Goal: Find specific page/section: Find specific page/section

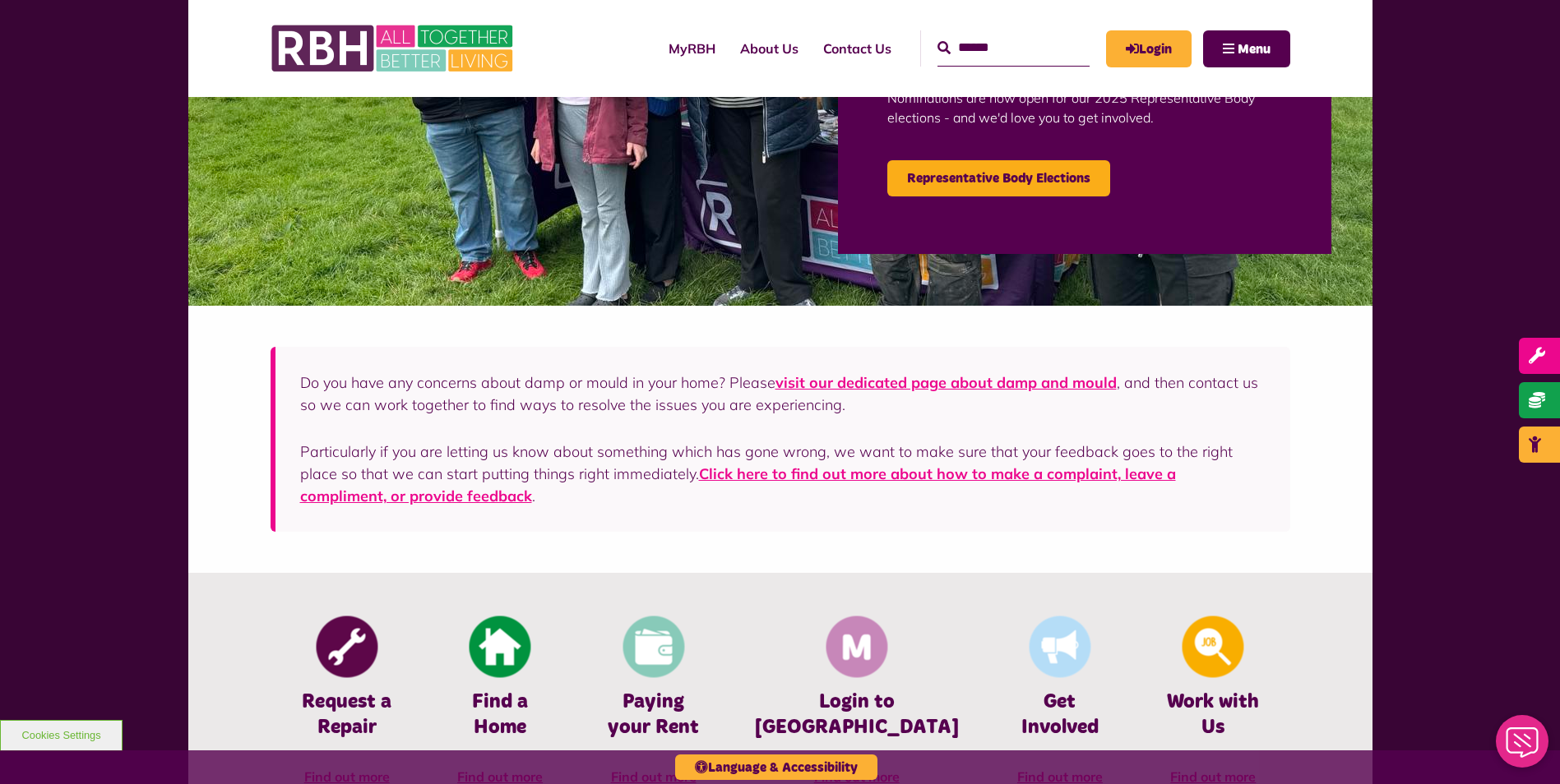
scroll to position [82, 0]
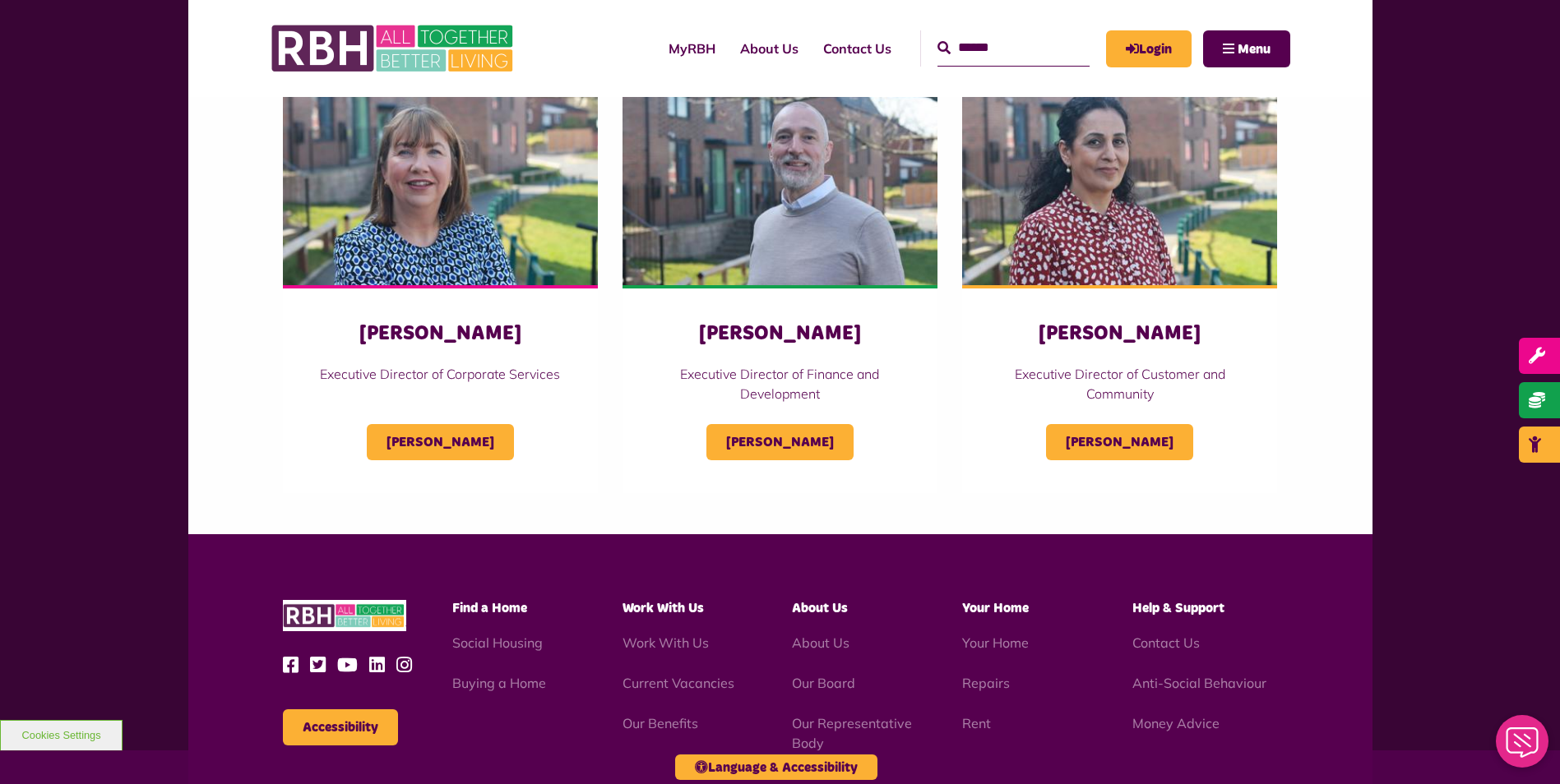
scroll to position [822, 0]
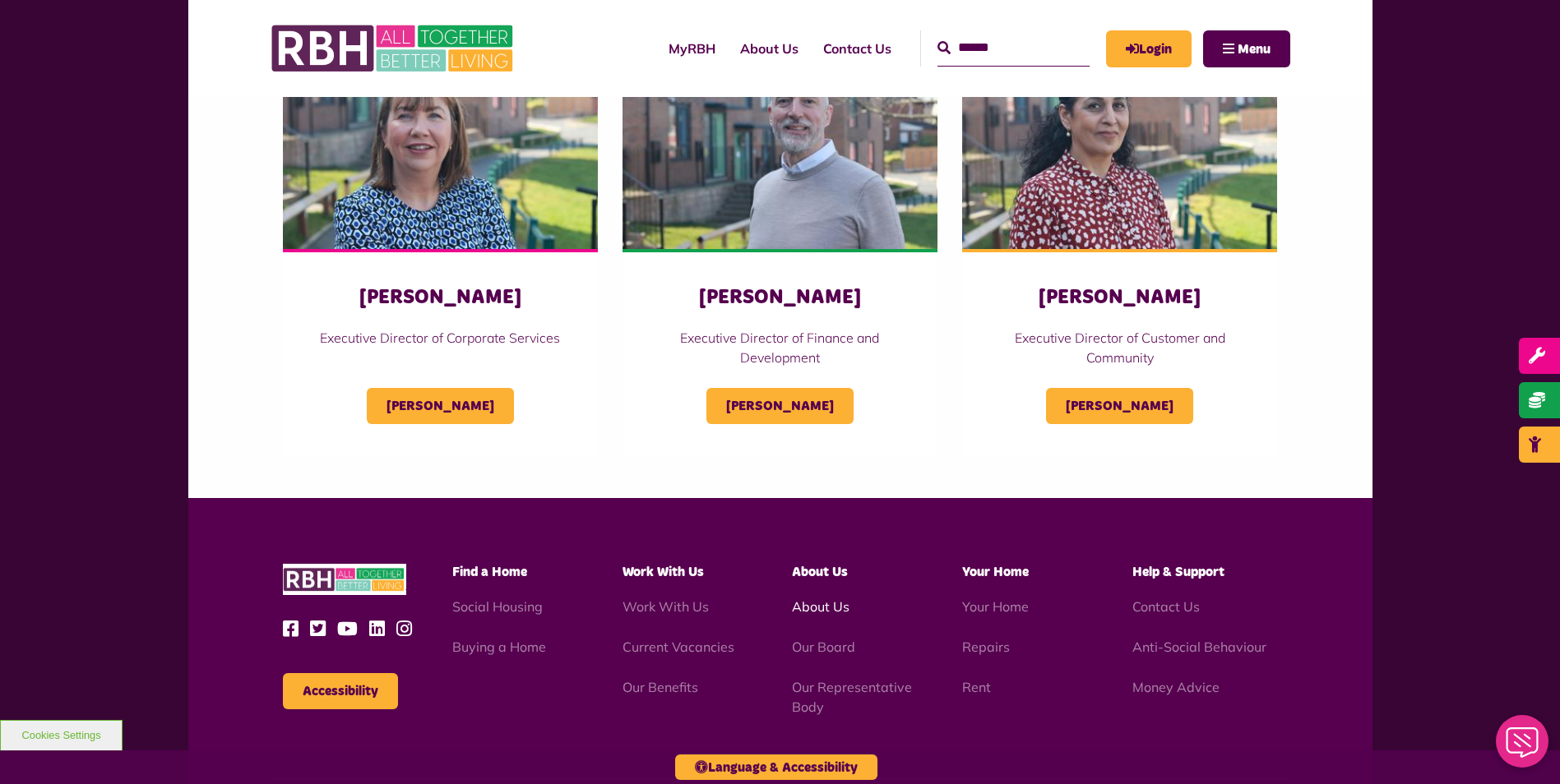
click at [815, 607] on link "About Us" at bounding box center [820, 607] width 58 height 17
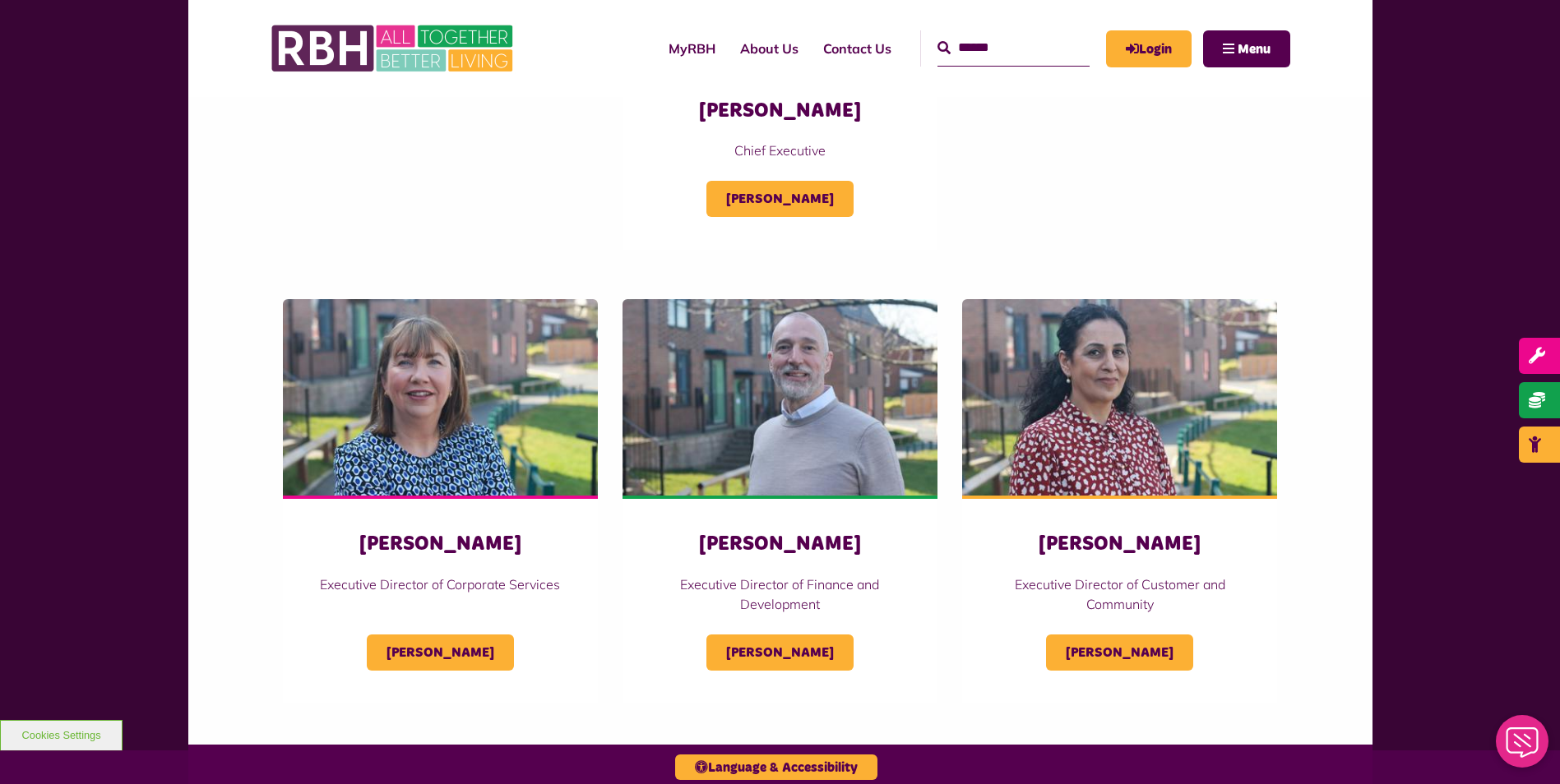
scroll to position [329, 0]
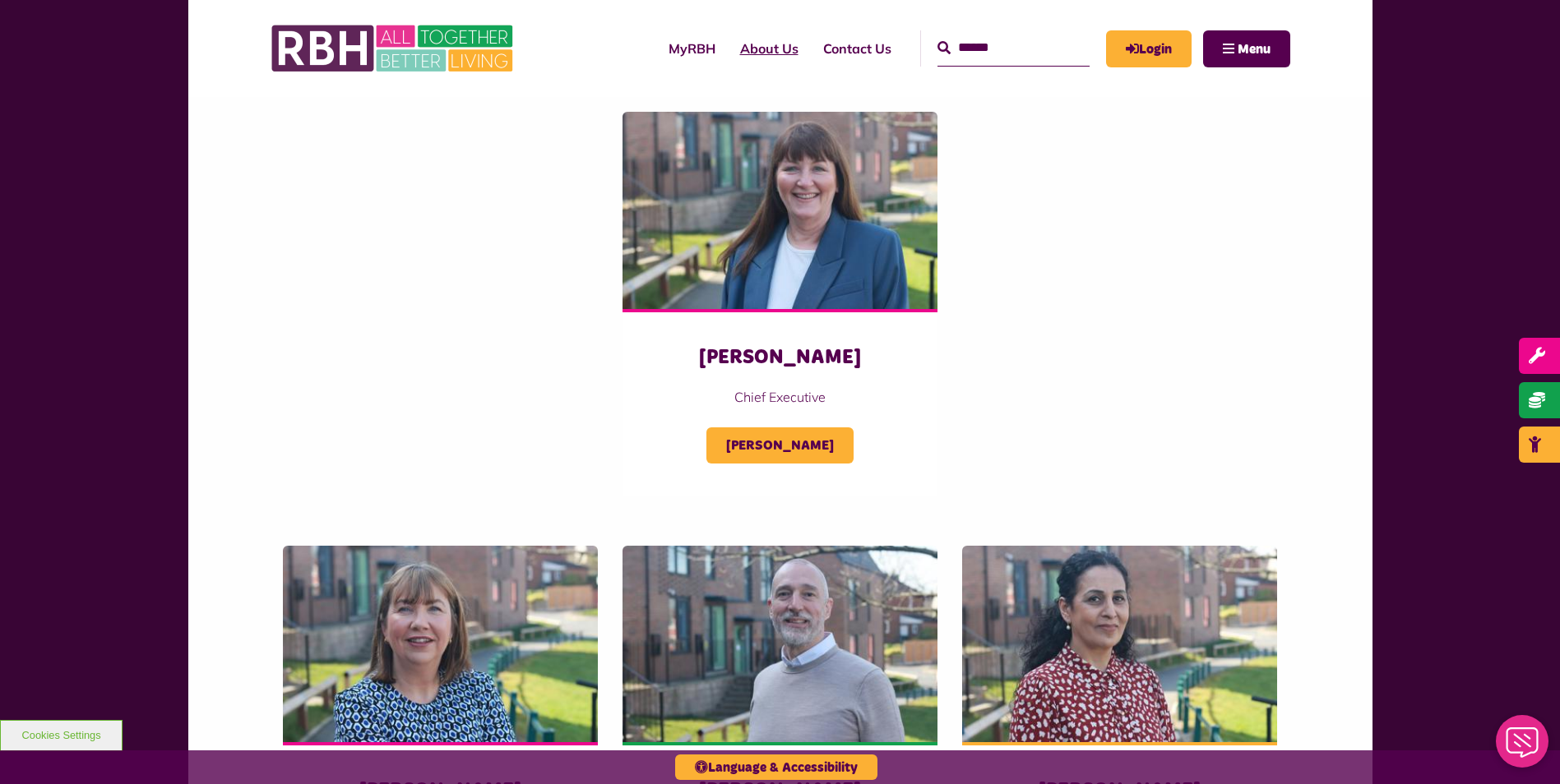
click at [747, 50] on link "About Us" at bounding box center [770, 49] width 83 height 45
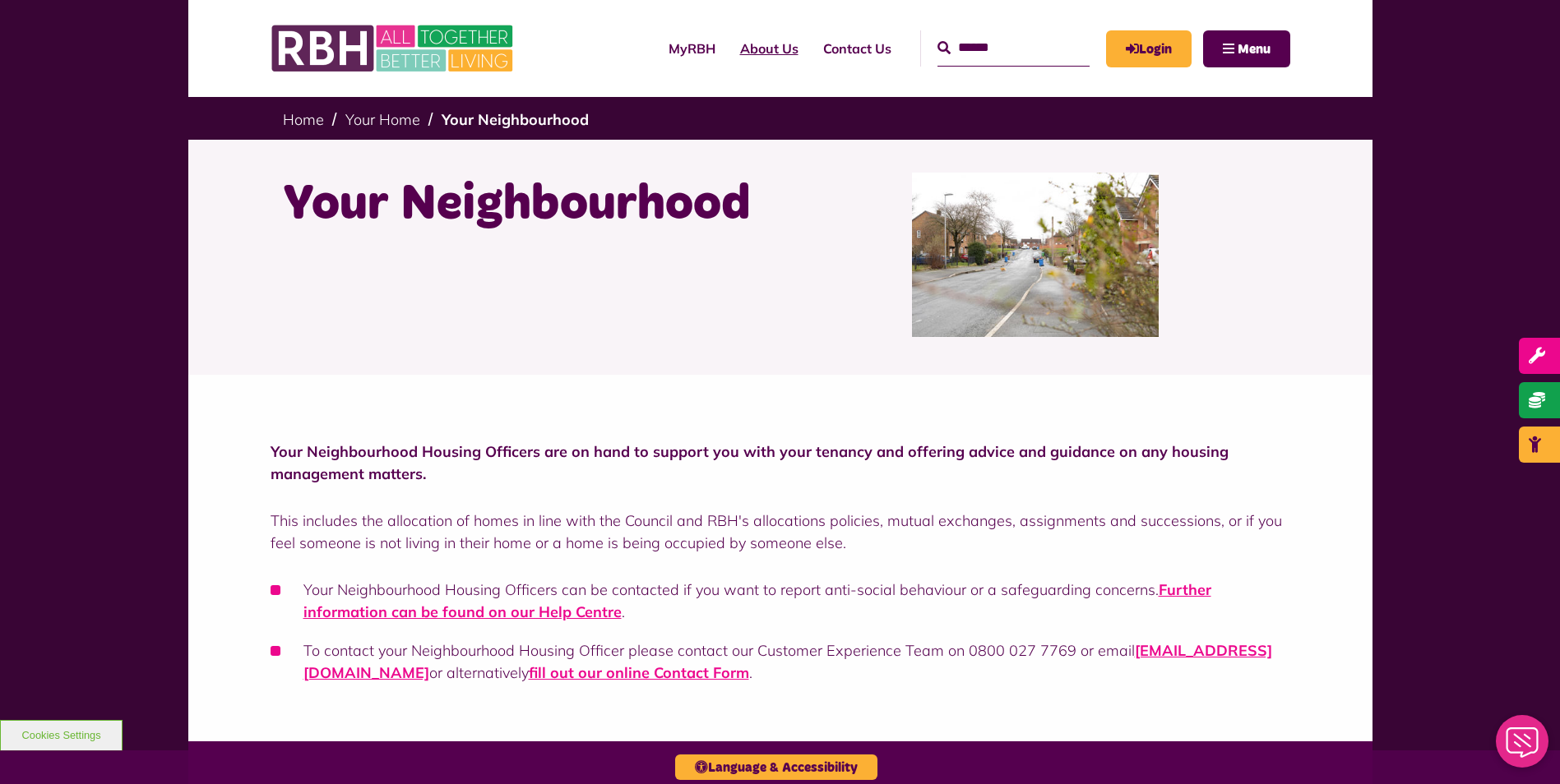
click at [753, 48] on link "About Us" at bounding box center [770, 49] width 83 height 45
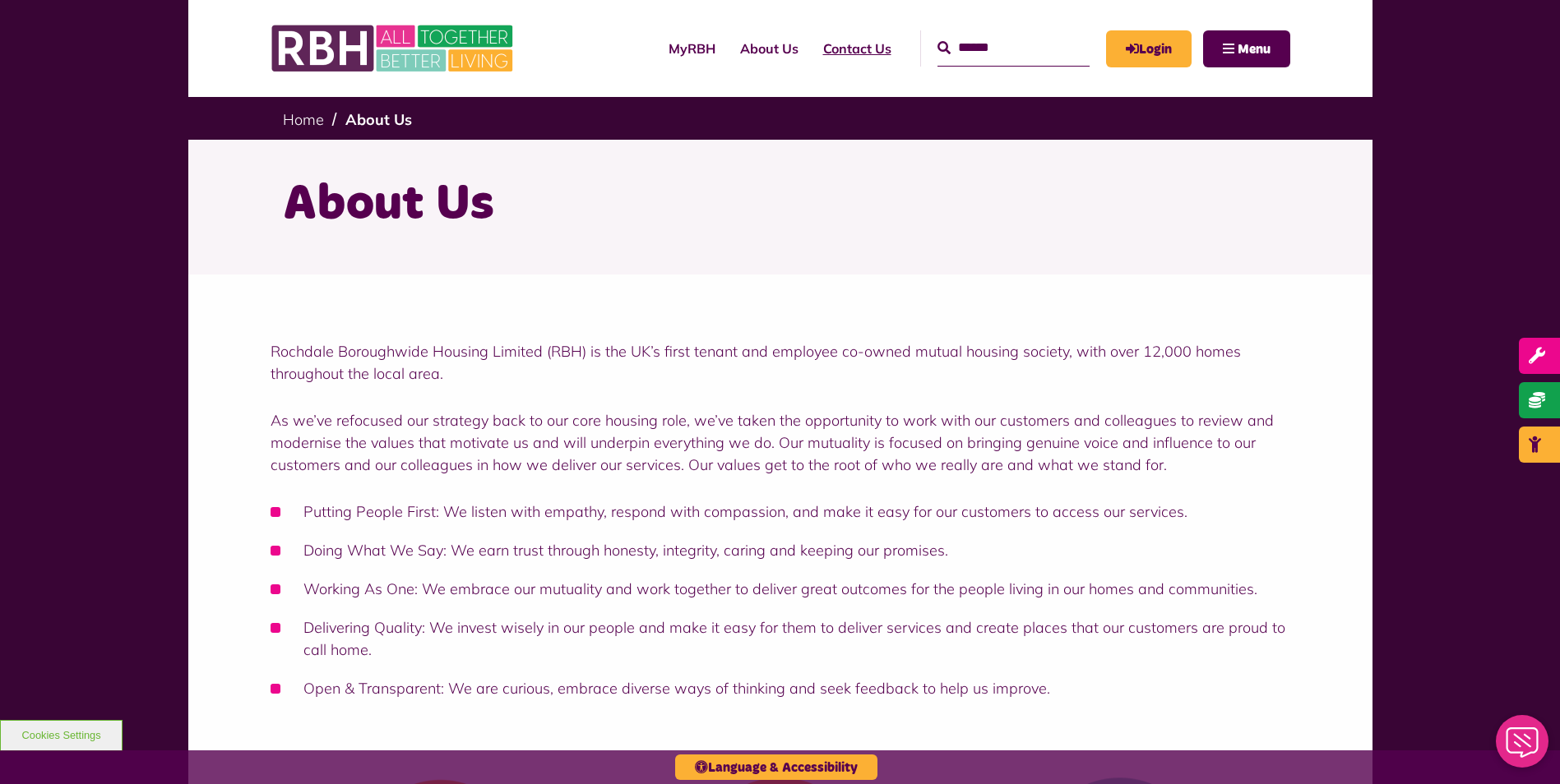
click at [815, 47] on link "Contact Us" at bounding box center [857, 49] width 93 height 45
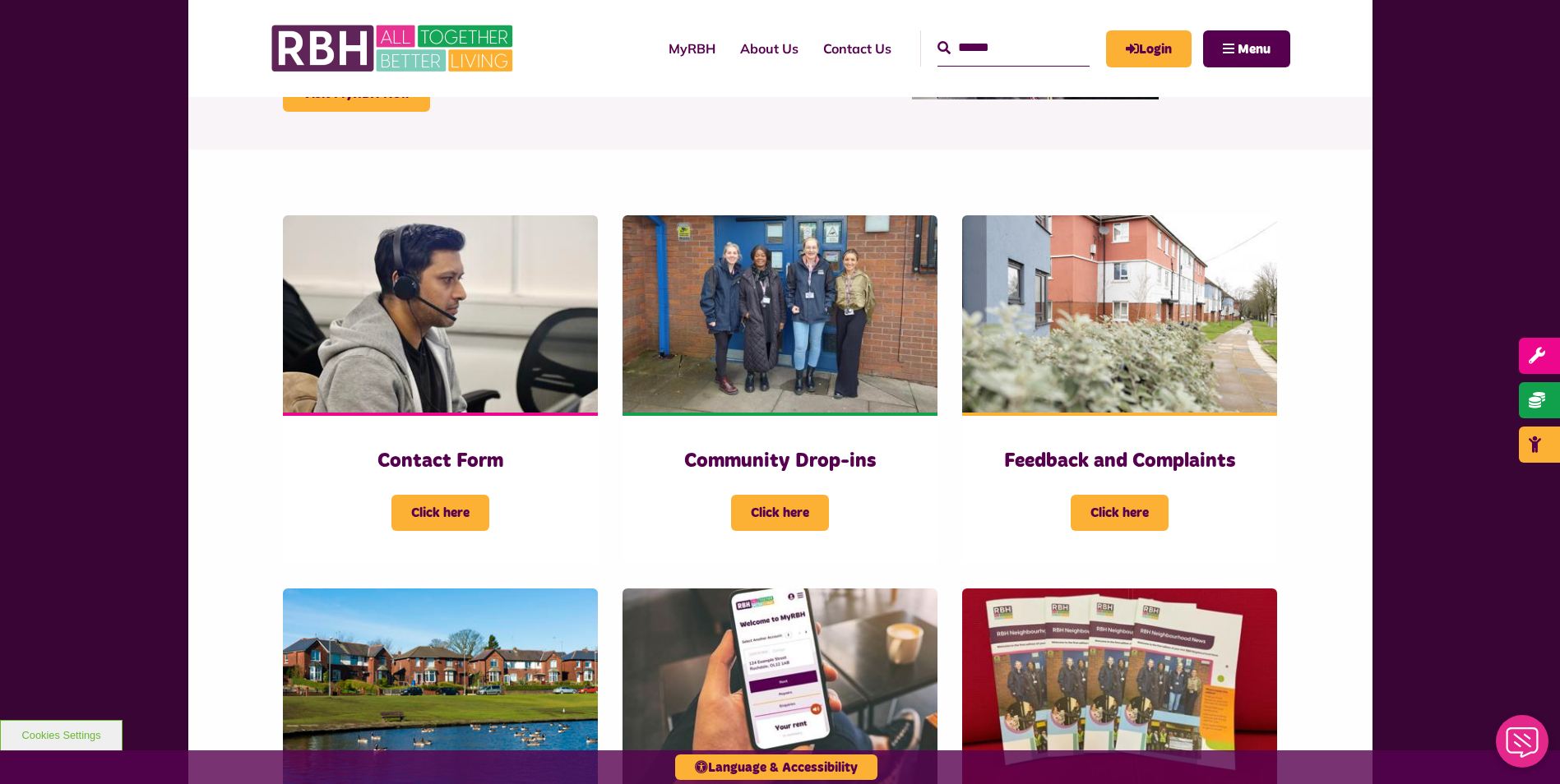
scroll to position [247, 0]
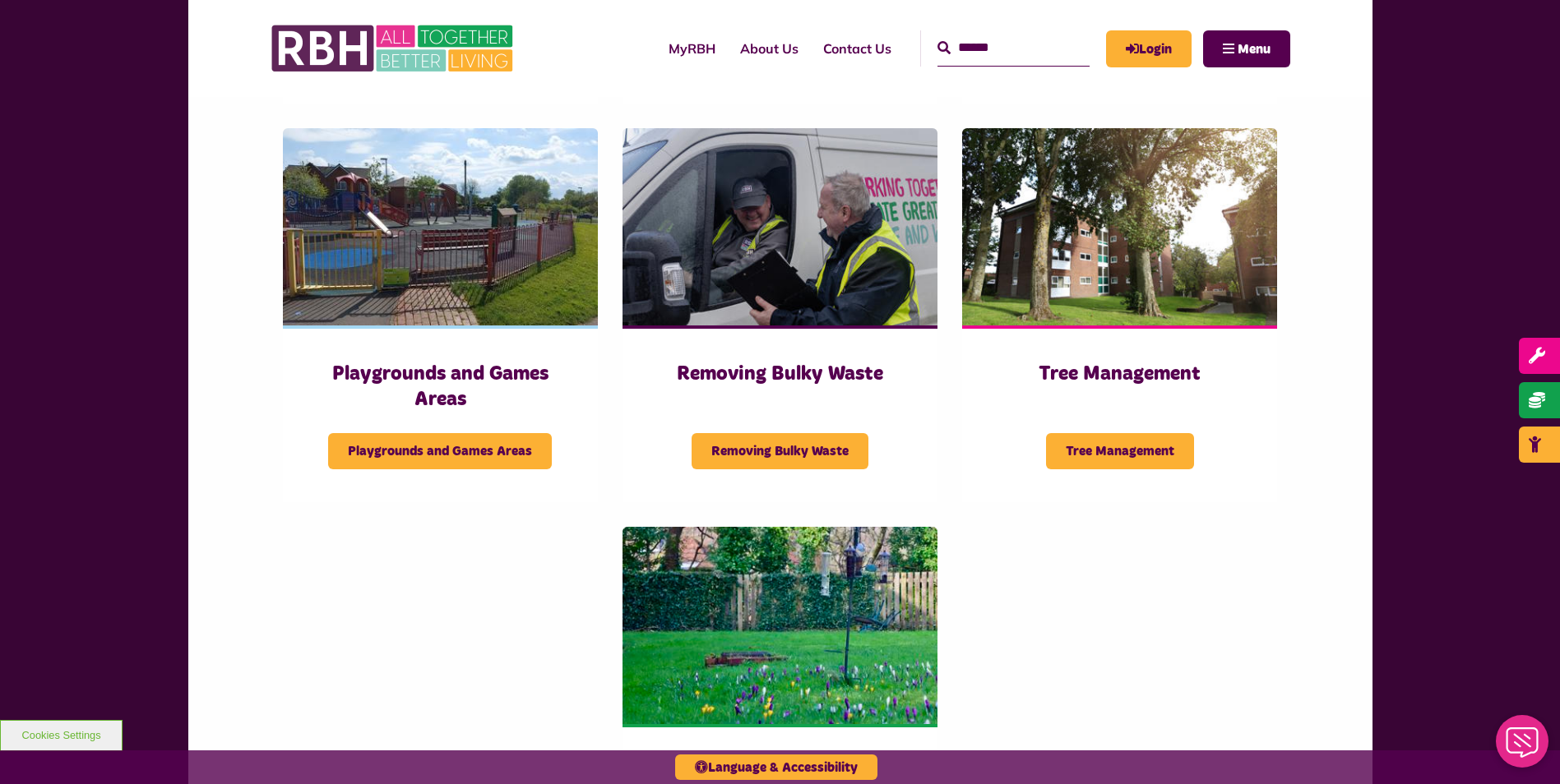
scroll to position [1890, 0]
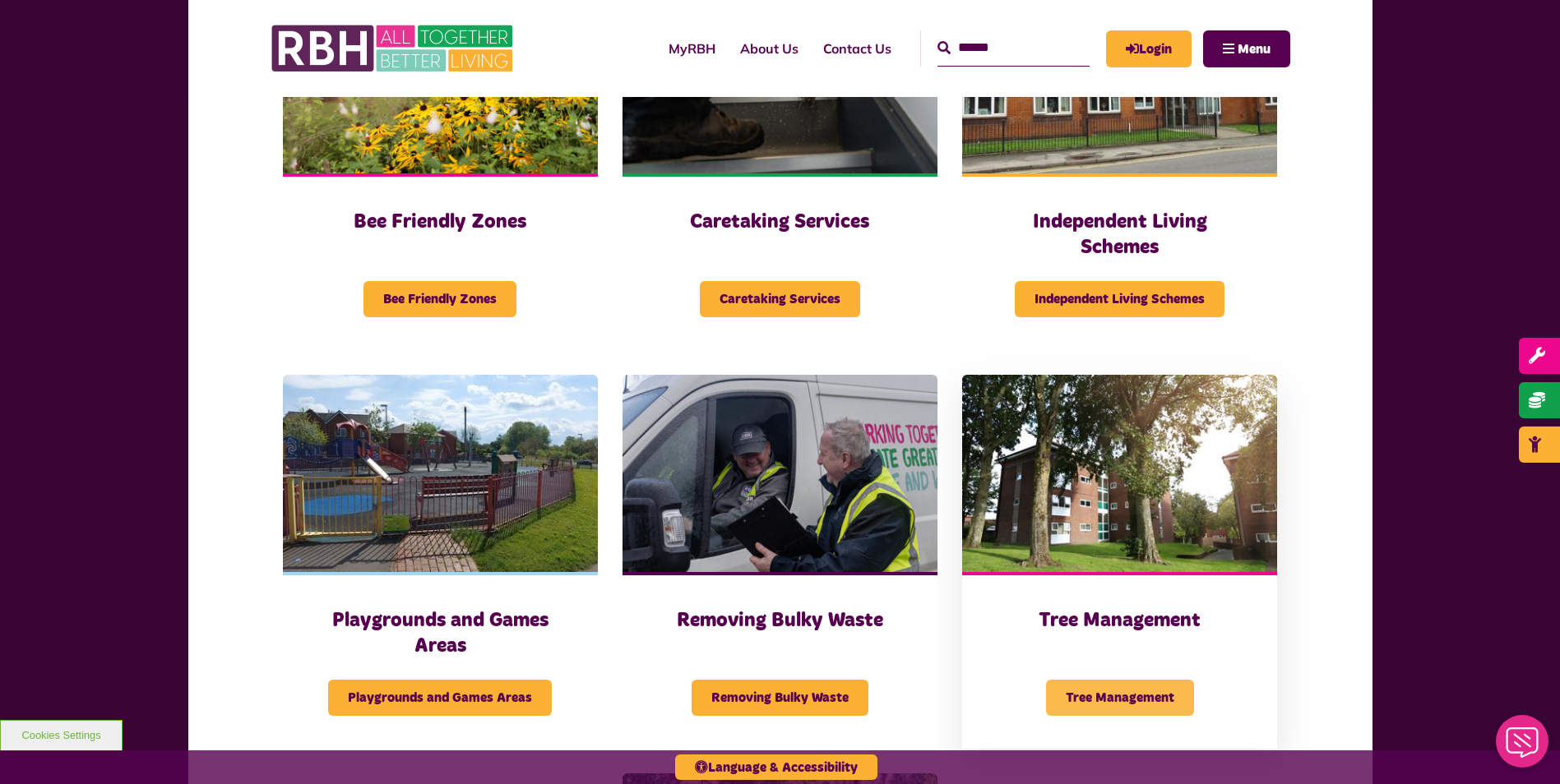
click at [1106, 702] on span "Tree Management" at bounding box center [1120, 698] width 148 height 36
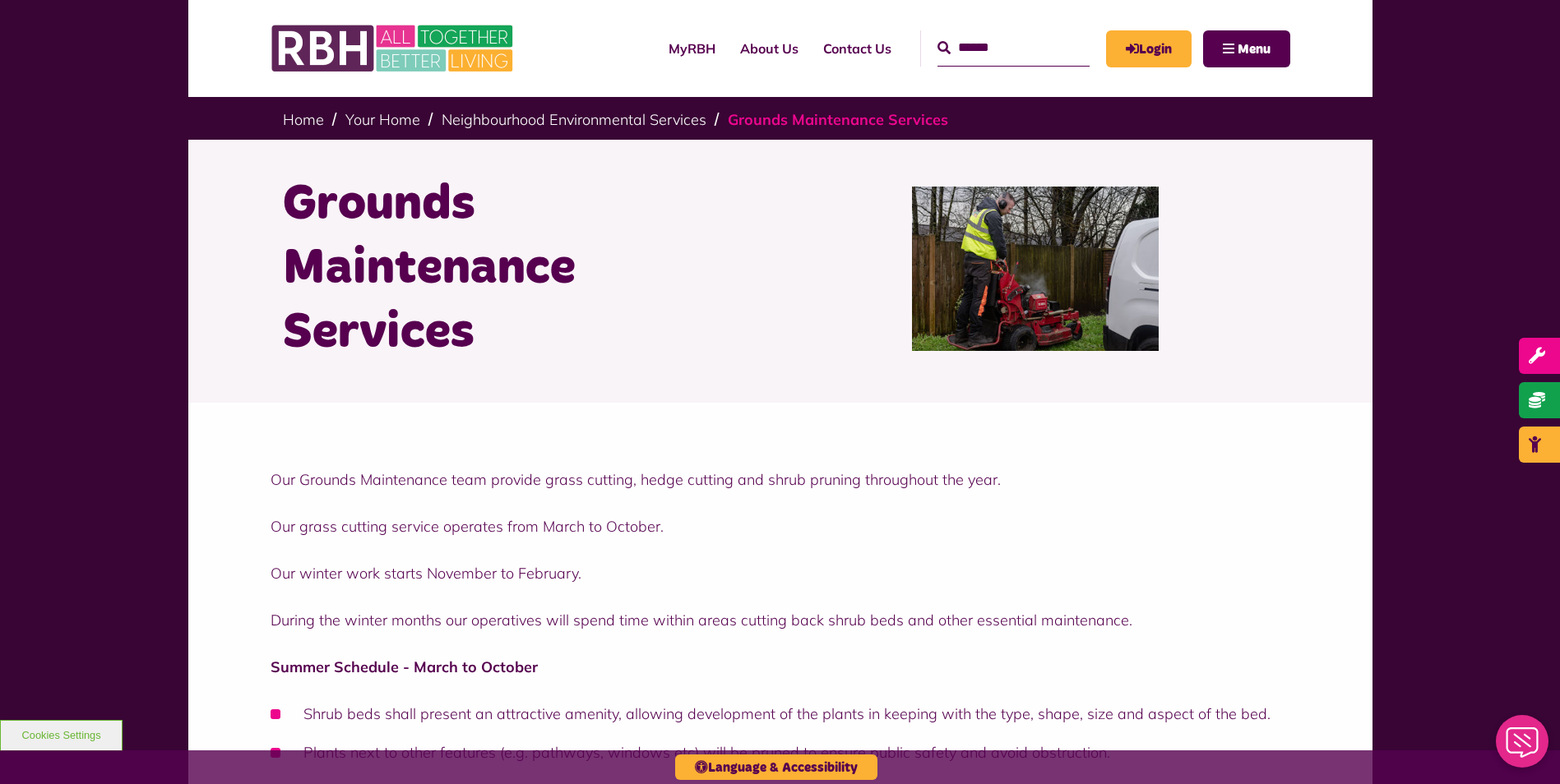
click at [795, 123] on link "Grounds Maintenance Services" at bounding box center [838, 119] width 220 height 19
